Goal: Task Accomplishment & Management: Manage account settings

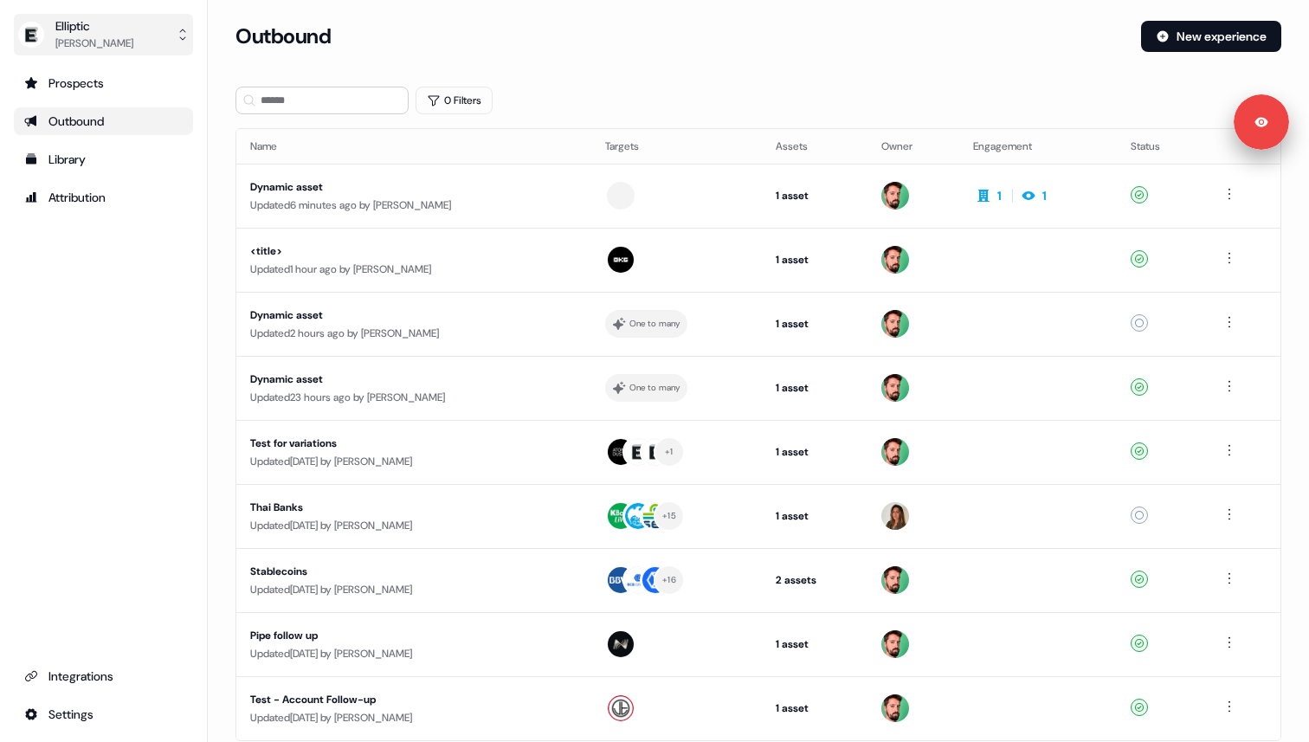
click at [152, 42] on button "Elliptic [PERSON_NAME]" at bounding box center [103, 35] width 179 height 42
click at [146, 46] on button "Elliptic [PERSON_NAME]" at bounding box center [103, 35] width 179 height 42
click at [82, 668] on div "Integrations" at bounding box center [103, 675] width 158 height 17
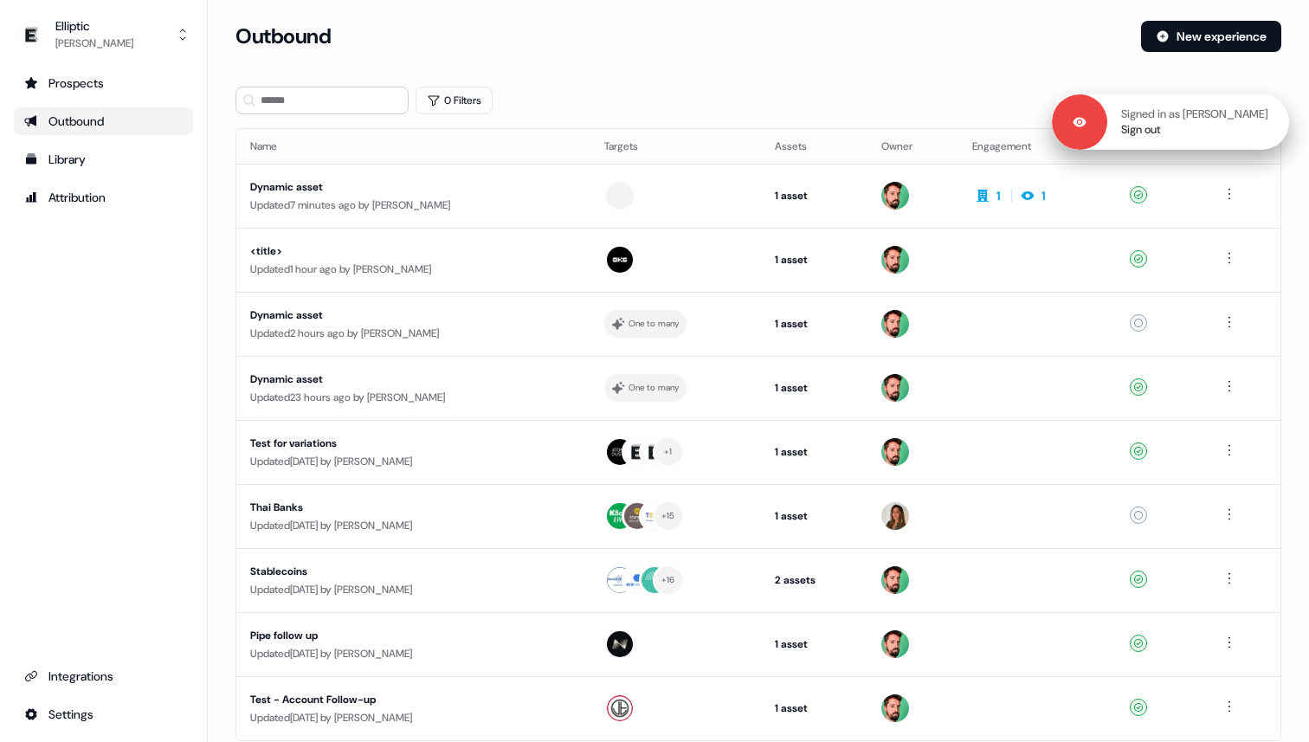
click at [1136, 138] on div "Signed in as [PERSON_NAME] Sign out" at bounding box center [1170, 121] width 237 height 55
click at [1137, 134] on link "Sign out" at bounding box center [1141, 130] width 40 height 16
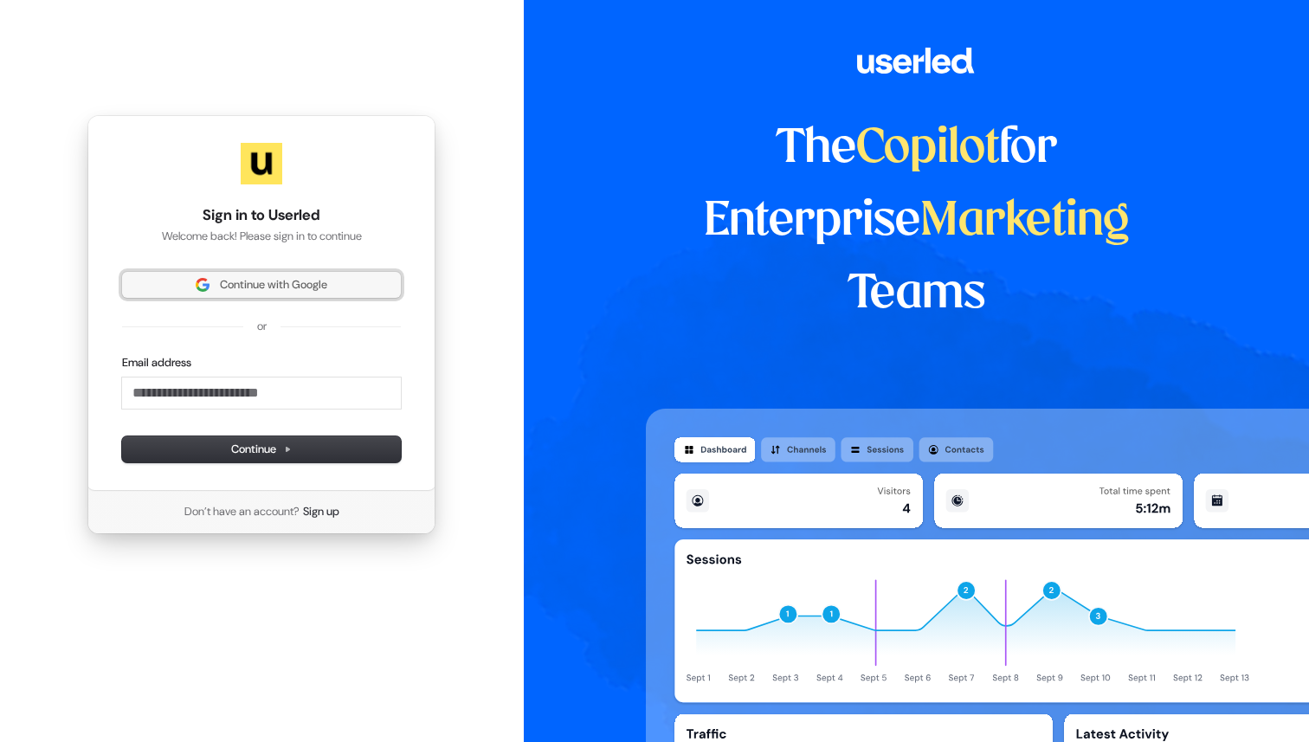
click at [313, 290] on span "Continue with Google" at bounding box center [273, 285] width 107 height 16
